Goal: Task Accomplishment & Management: Manage account settings

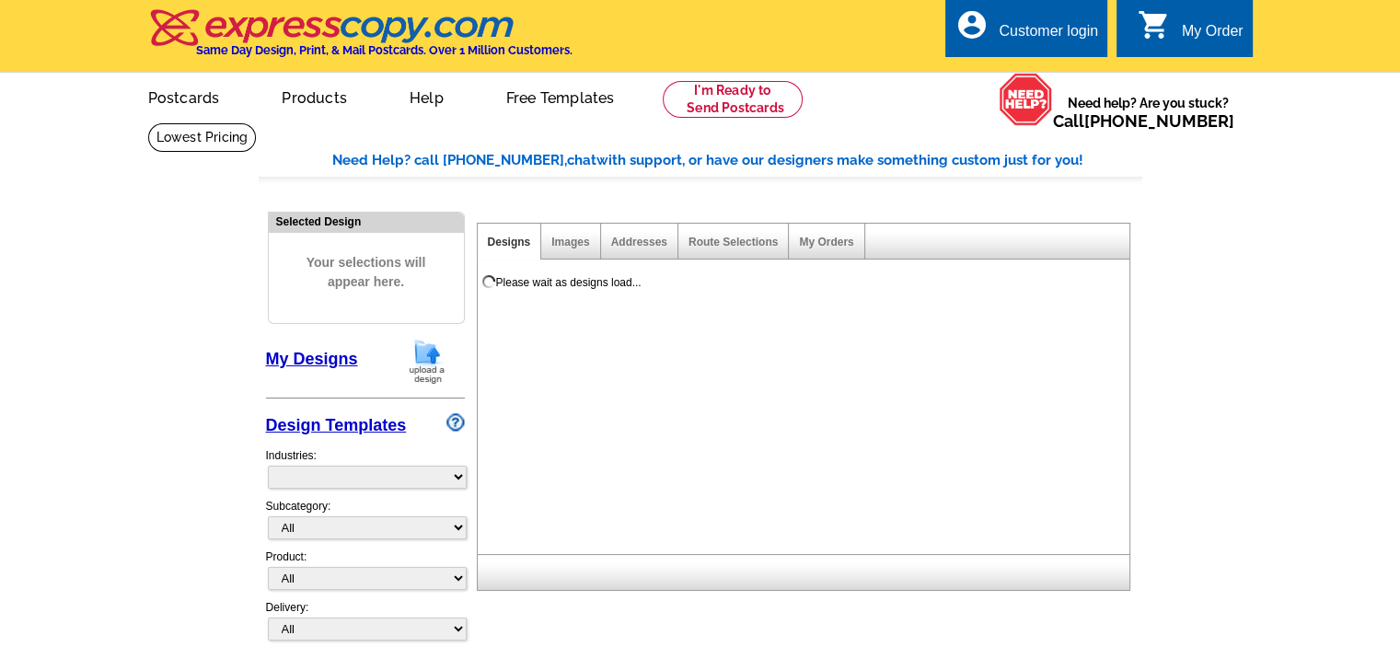
select select "785"
click at [1076, 29] on div "Customer login" at bounding box center [1047, 36] width 99 height 26
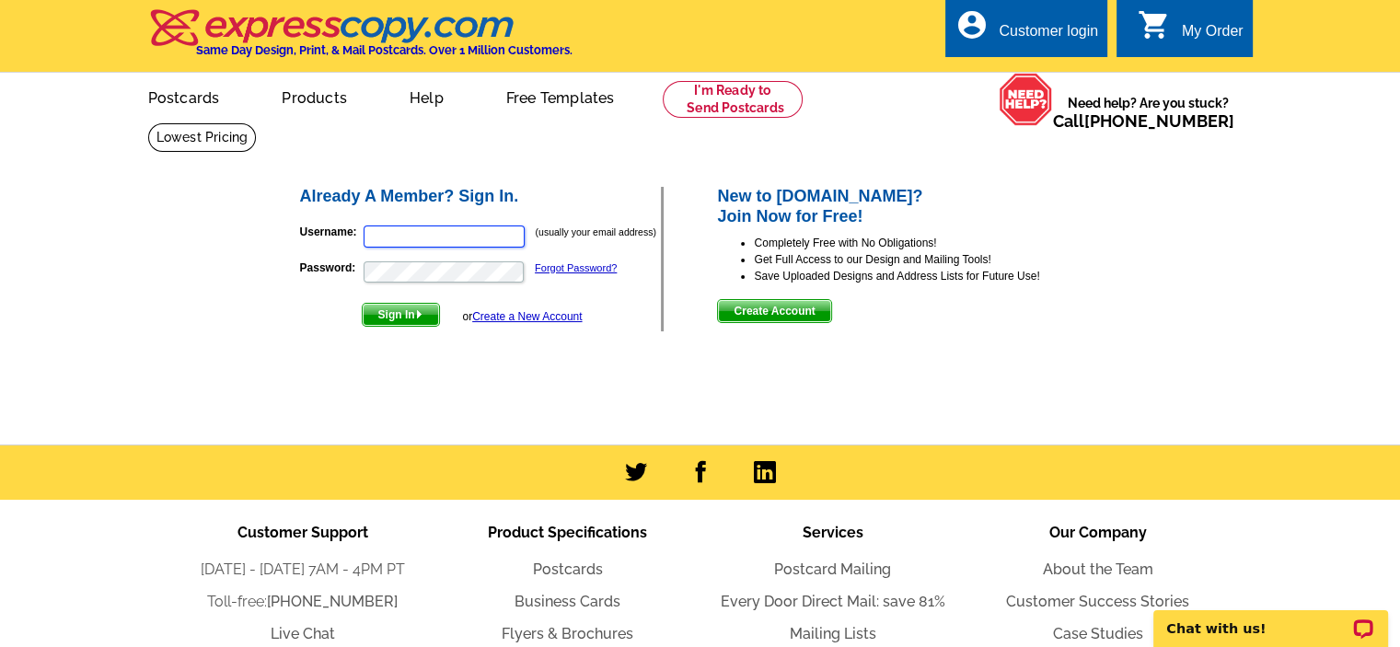
type input "[EMAIL_ADDRESS][DOMAIN_NAME]"
click at [405, 311] on span "Sign In" at bounding box center [401, 315] width 76 height 22
